Goal: Download file/media

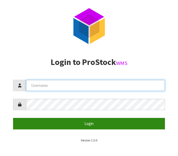
type input "Tuff TURF"
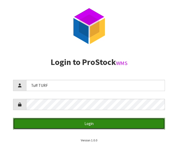
click at [86, 121] on button "Login" at bounding box center [89, 123] width 152 height 11
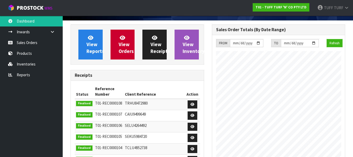
scroll to position [105, 0]
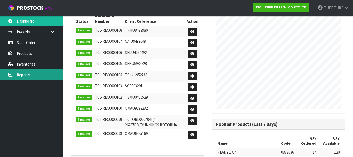
click at [30, 75] on link "Reports" at bounding box center [31, 74] width 63 height 11
click at [20, 75] on link "Reports" at bounding box center [31, 74] width 63 height 11
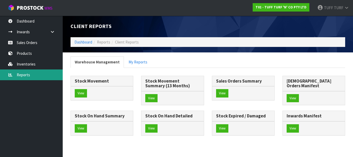
scroll to position [13, 0]
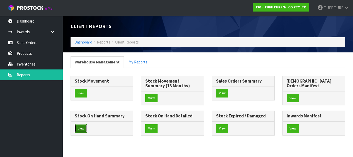
click at [87, 124] on button "View" at bounding box center [81, 128] width 12 height 8
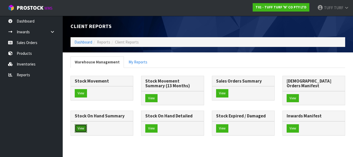
click at [87, 124] on button "View" at bounding box center [81, 128] width 12 height 8
click at [136, 56] on link "My Reports" at bounding box center [137, 61] width 27 height 11
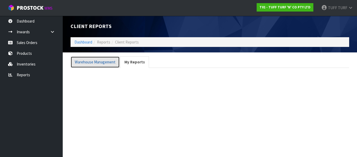
drag, startPoint x: 93, startPoint y: 62, endPoint x: 96, endPoint y: 62, distance: 2.9
click at [94, 62] on link "Warehouse Management" at bounding box center [95, 61] width 49 height 11
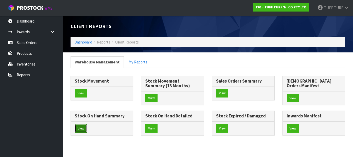
click at [87, 124] on button "View" at bounding box center [81, 128] width 12 height 8
drag, startPoint x: 219, startPoint y: 107, endPoint x: 226, endPoint y: 113, distance: 9.4
click at [87, 124] on button "View" at bounding box center [81, 128] width 12 height 8
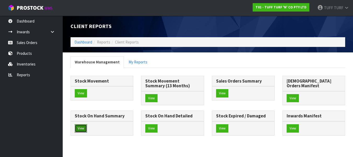
click at [87, 124] on button "View" at bounding box center [81, 128] width 12 height 8
click at [152, 94] on button "View" at bounding box center [151, 98] width 12 height 8
click at [87, 124] on button "View" at bounding box center [81, 128] width 12 height 8
click at [178, 132] on div "Stock Movement View Stock Movement Summary (13 Months) View" at bounding box center [208, 108] width 283 height 65
click at [87, 124] on button "View" at bounding box center [81, 128] width 12 height 8
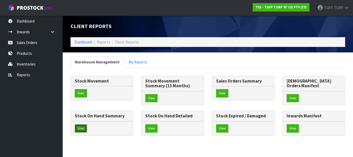
click at [87, 124] on button "View" at bounding box center [81, 128] width 12 height 8
click at [149, 94] on button "View" at bounding box center [151, 98] width 12 height 8
click at [178, 135] on div "Stock Movement View Stock Movement Summary (13 Months) View" at bounding box center [208, 108] width 283 height 65
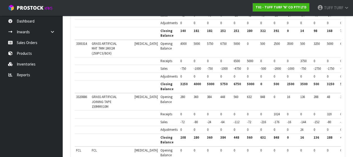
scroll to position [1198, 0]
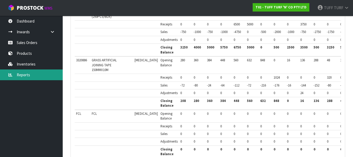
click at [27, 74] on link "Reports" at bounding box center [31, 74] width 63 height 11
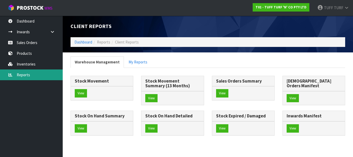
scroll to position [13, 0]
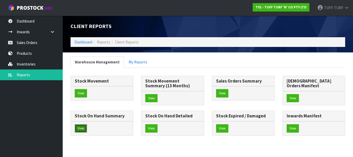
click at [87, 124] on button "View" at bounding box center [81, 128] width 12 height 8
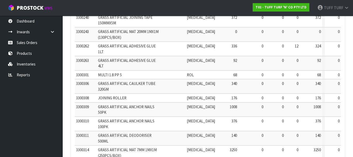
scroll to position [231, 0]
